Goal: Find specific page/section: Find specific page/section

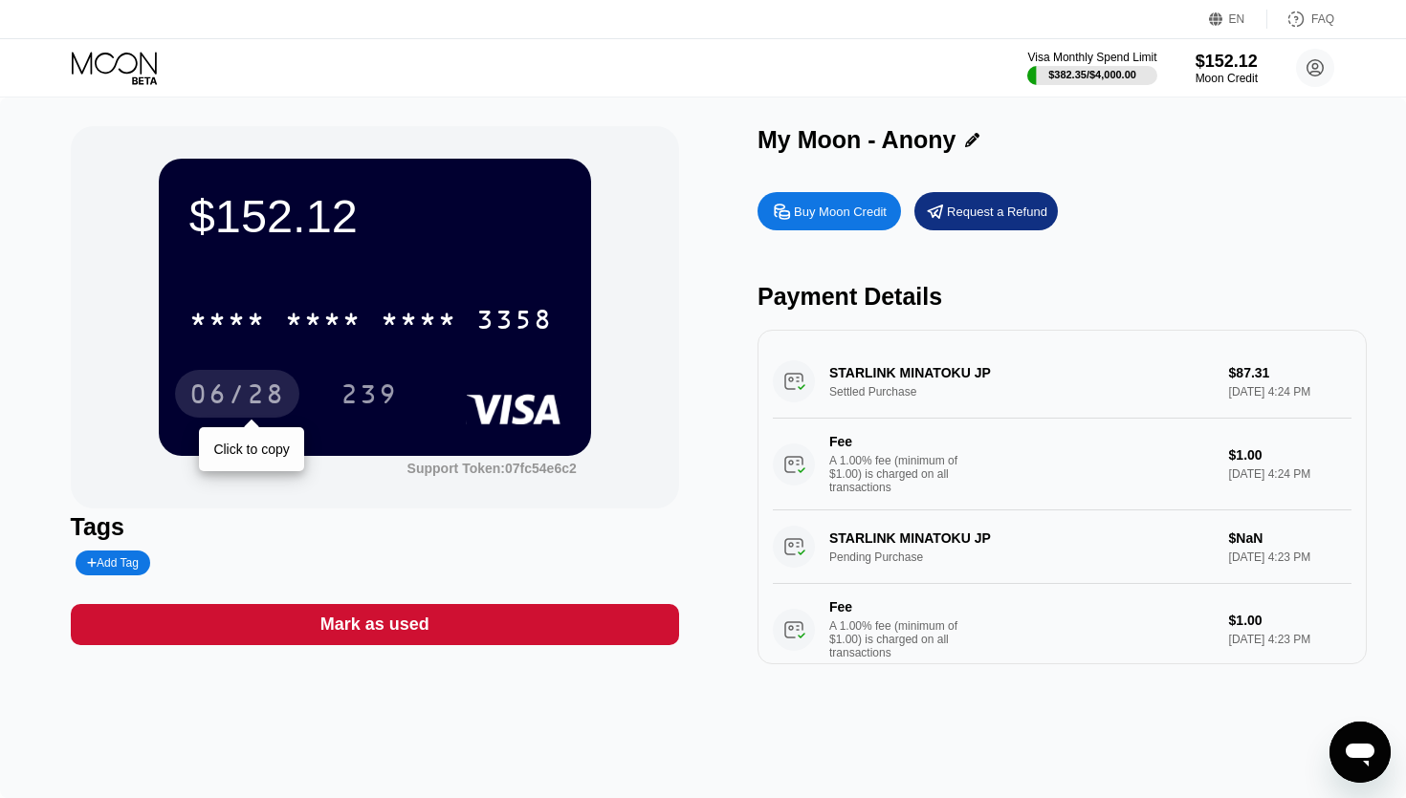
drag, startPoint x: 191, startPoint y: 399, endPoint x: 201, endPoint y: 396, distance: 10.0
click at [191, 399] on div "06/28" at bounding box center [237, 397] width 96 height 31
click at [225, 404] on div "06/28" at bounding box center [237, 397] width 96 height 31
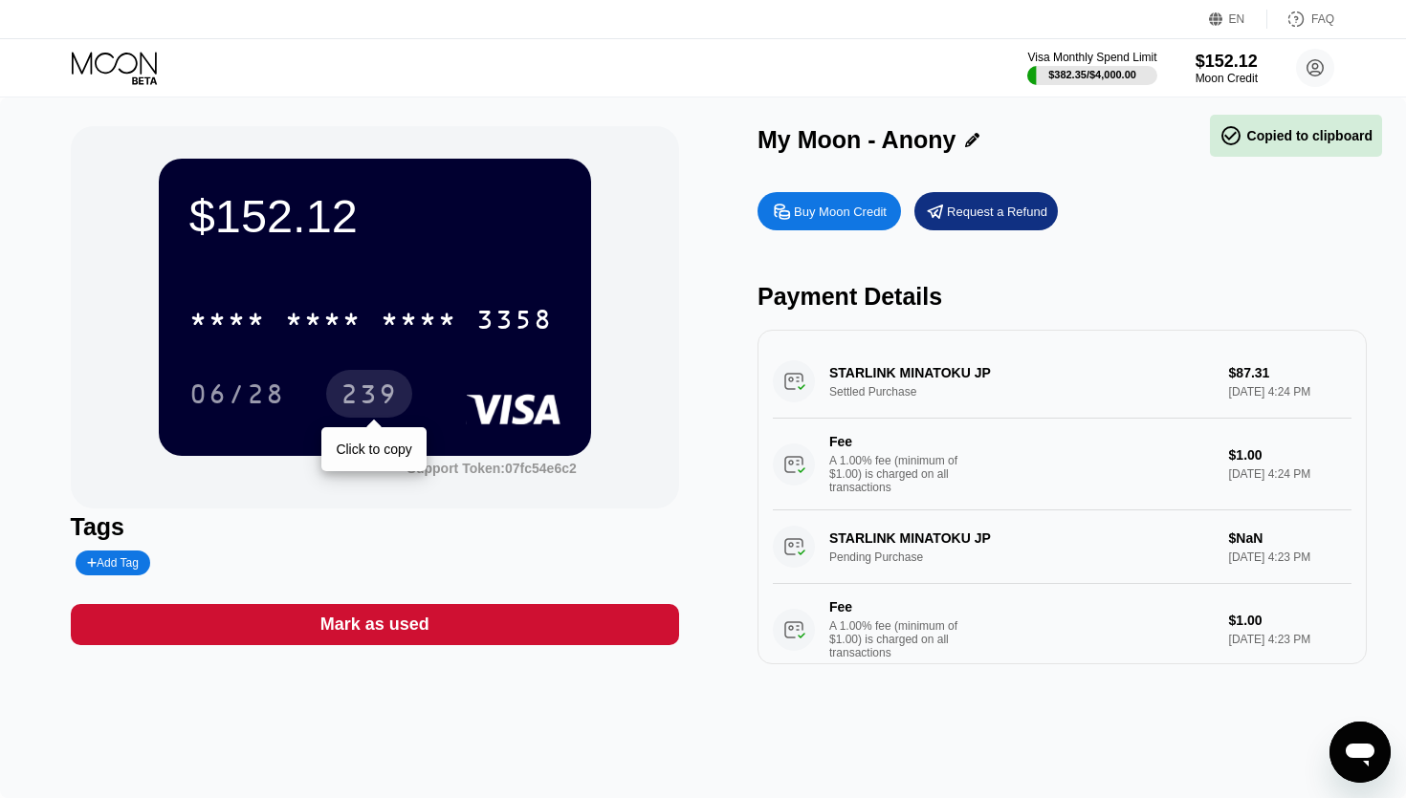
click at [353, 397] on div "239" at bounding box center [368, 397] width 57 height 31
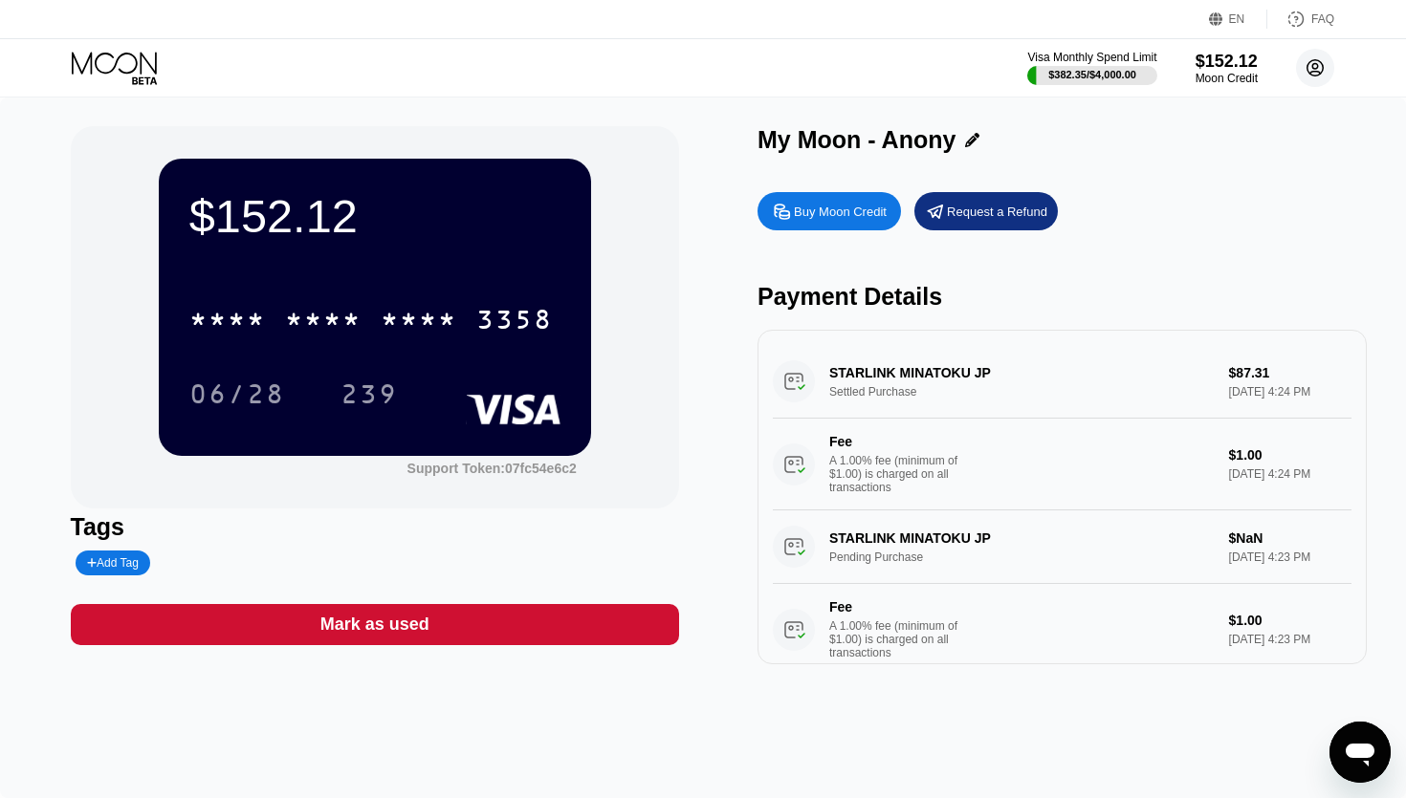
click at [1310, 68] on circle at bounding box center [1315, 68] width 38 height 38
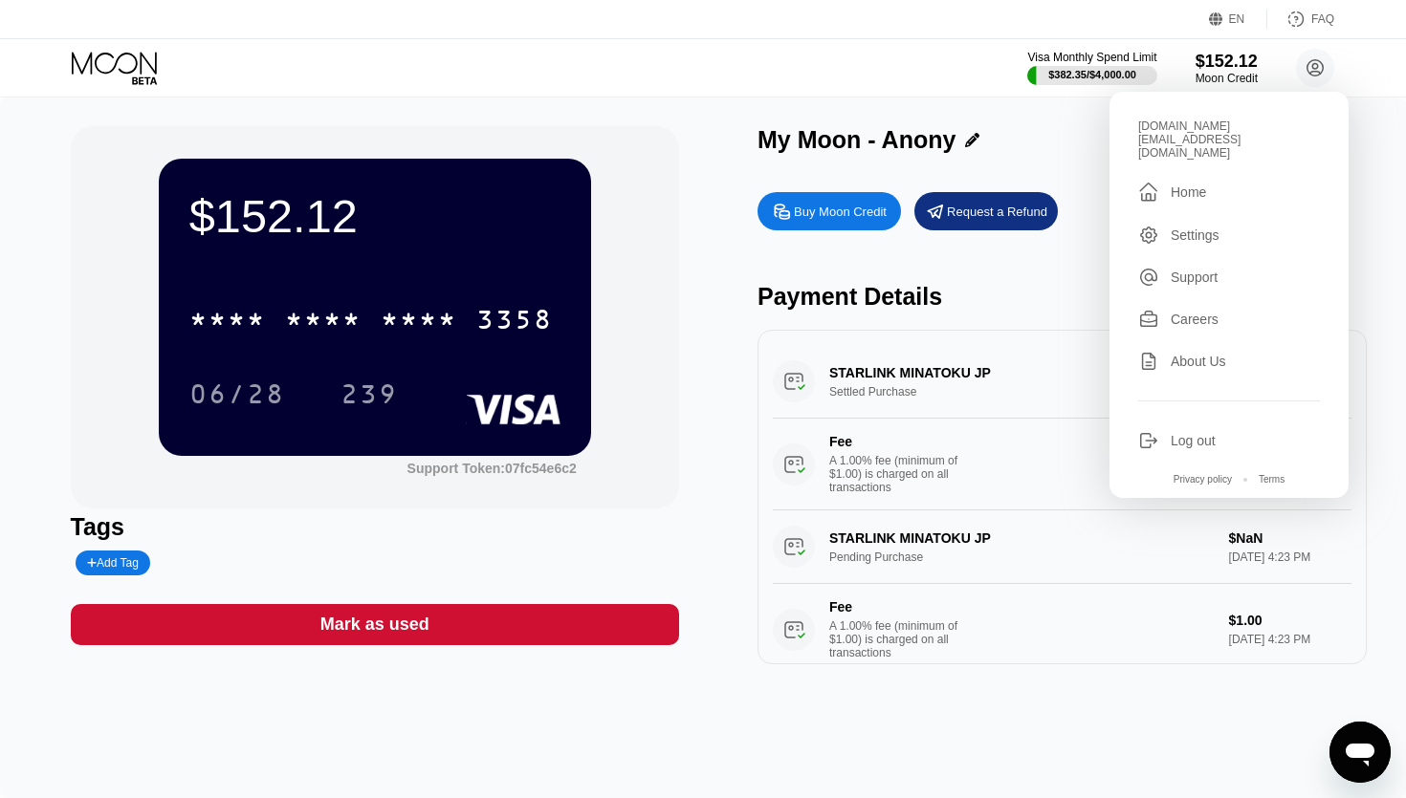
click at [1199, 272] on div "Support" at bounding box center [1193, 277] width 47 height 15
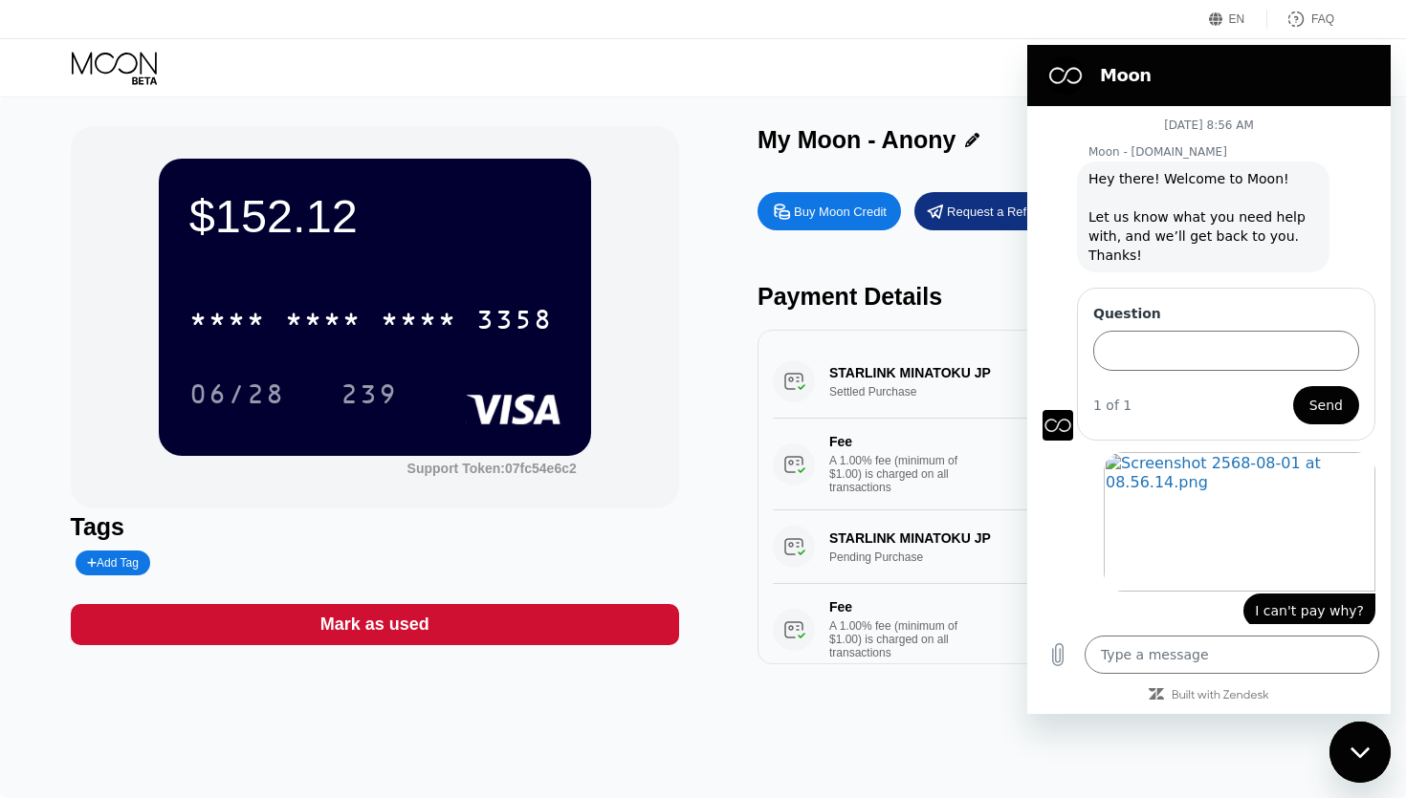
click at [669, 50] on div "Visa Monthly Spend Limit $382.35 / $4,000.00 $152.12 Moon Credit [DOMAIN_NAME][…" at bounding box center [703, 67] width 1406 height 57
drag, startPoint x: 1349, startPoint y: 741, endPoint x: 1348, endPoint y: 731, distance: 10.6
click at [1349, 739] on div "Close messaging window" at bounding box center [1359, 752] width 57 height 57
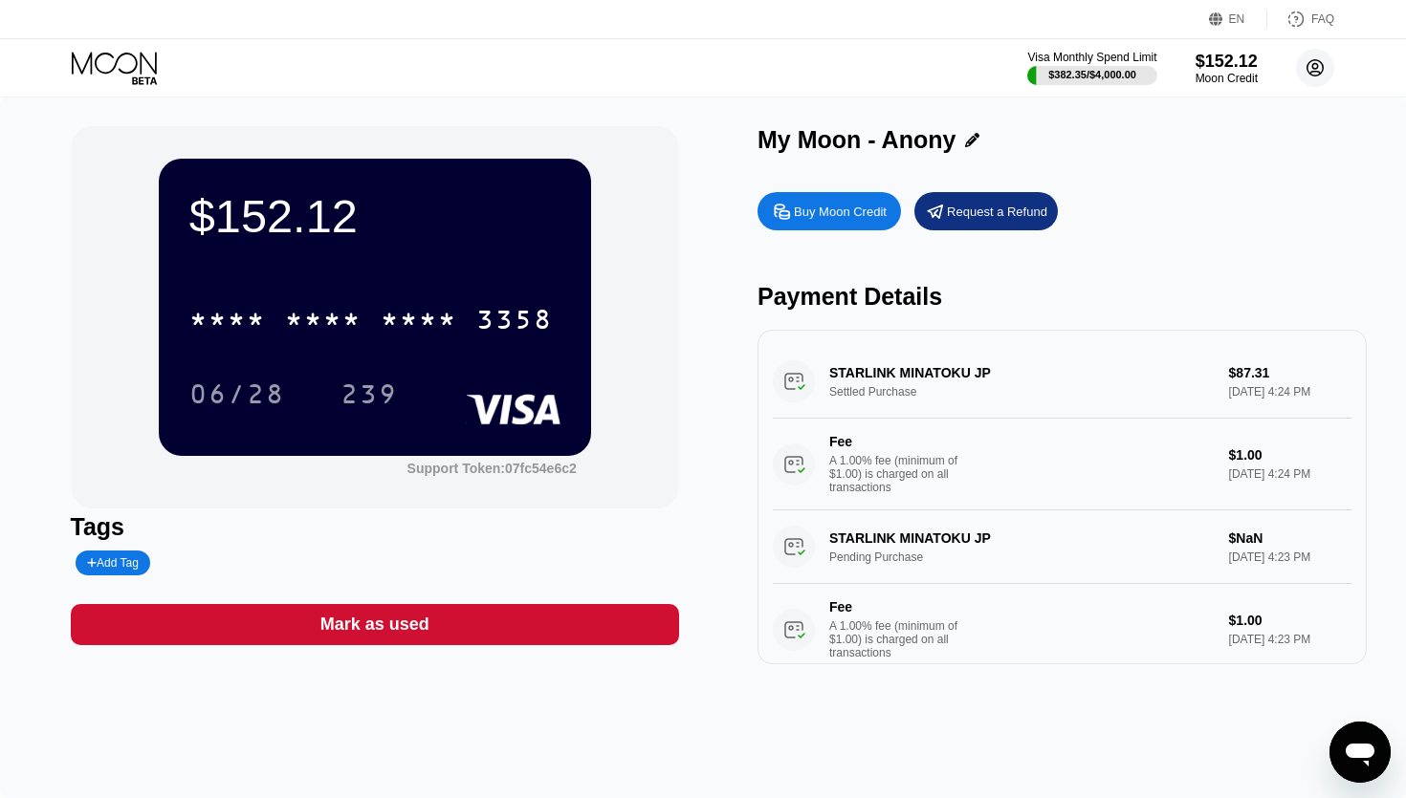
click at [1314, 64] on icon at bounding box center [1315, 68] width 11 height 11
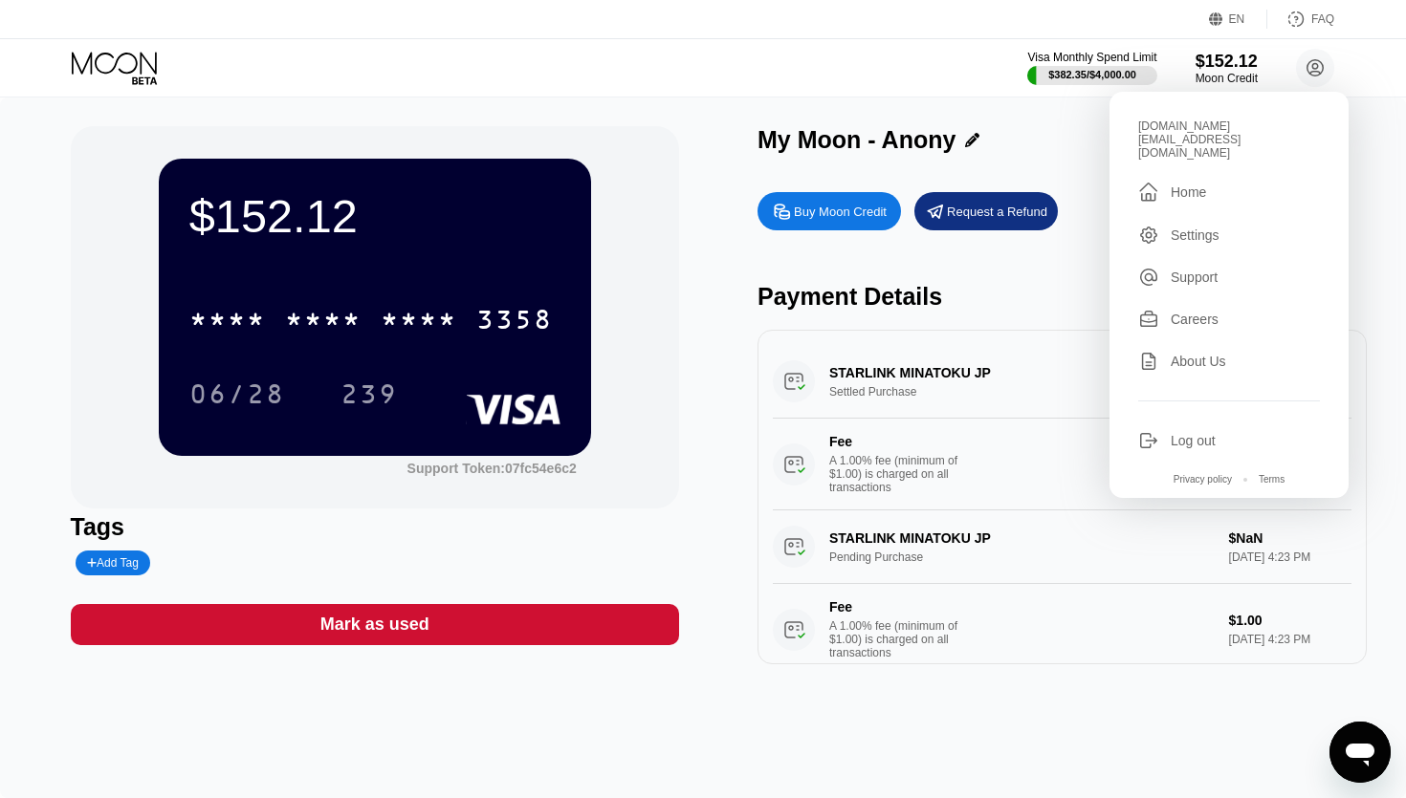
click at [103, 69] on icon at bounding box center [116, 68] width 89 height 33
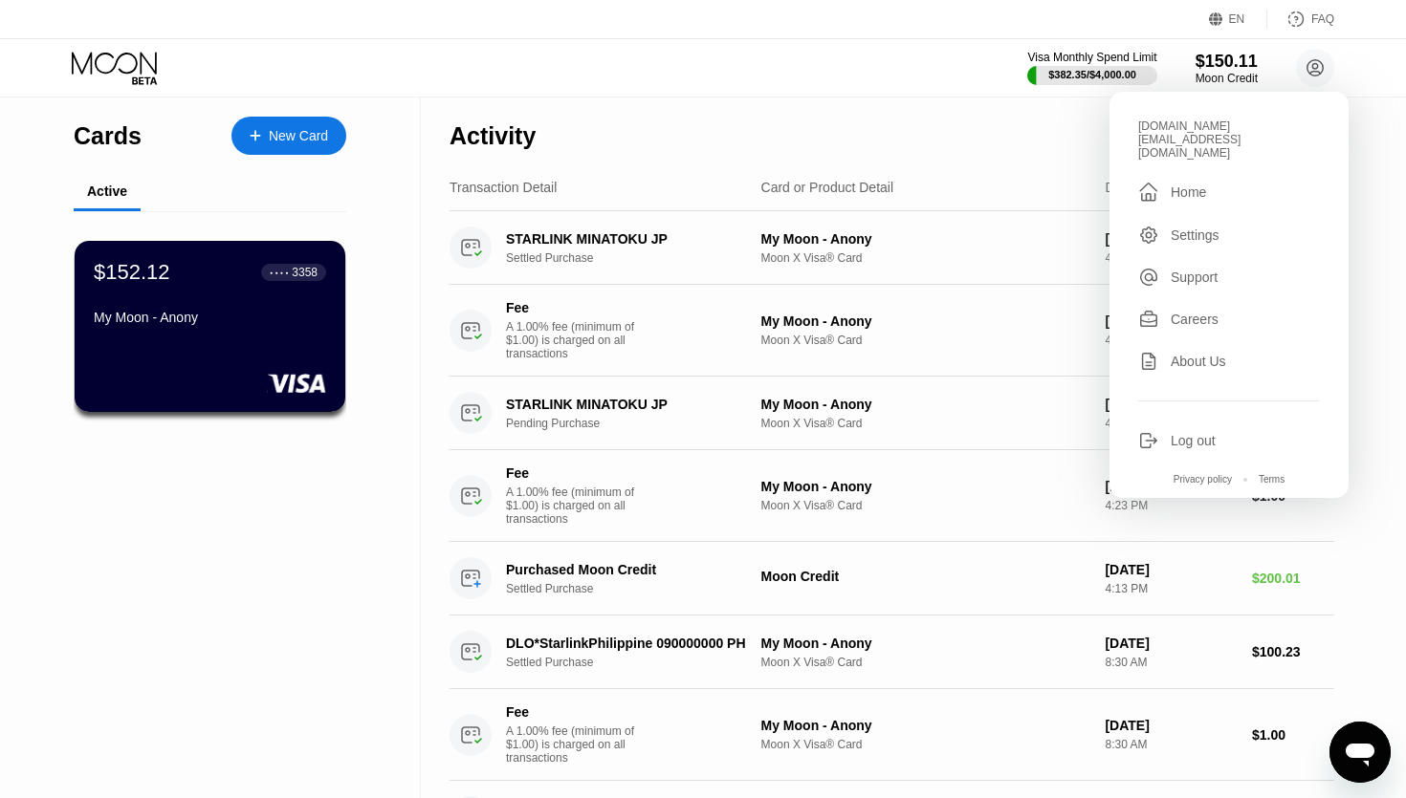
click at [1198, 313] on div "Careers" at bounding box center [1194, 319] width 48 height 15
type textarea "x"
